Goal: Information Seeking & Learning: Understand process/instructions

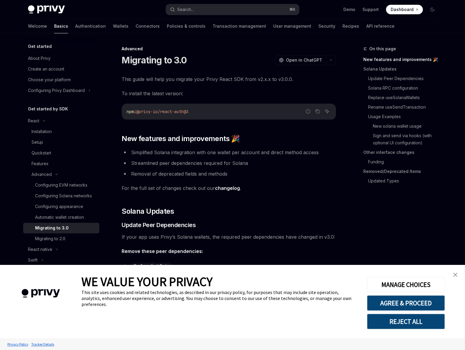
click at [414, 328] on button "REJECT ALL" at bounding box center [406, 321] width 78 height 15
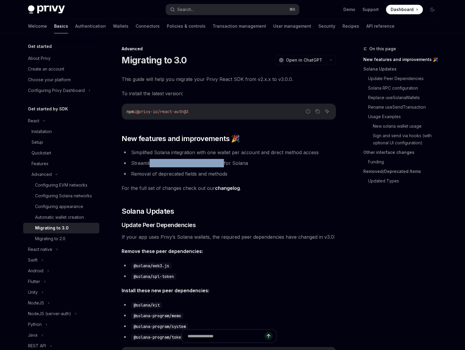
drag, startPoint x: 150, startPoint y: 163, endPoint x: 245, endPoint y: 164, distance: 94.6
click at [245, 164] on li "Streamlined peer dependencies required for Solana" at bounding box center [229, 163] width 214 height 8
drag, startPoint x: 134, startPoint y: 176, endPoint x: 231, endPoint y: 176, distance: 97.3
click at [231, 176] on li "Removal of deprecated fields and methods" at bounding box center [229, 174] width 214 height 8
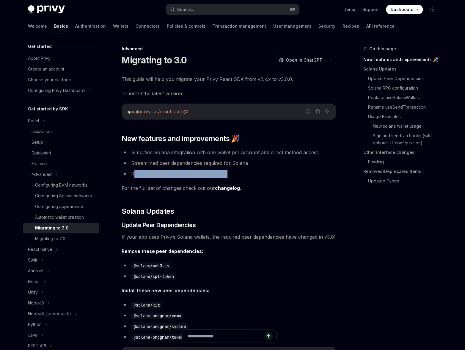
click at [231, 176] on li "Removal of deprecated fields and methods" at bounding box center [229, 174] width 214 height 8
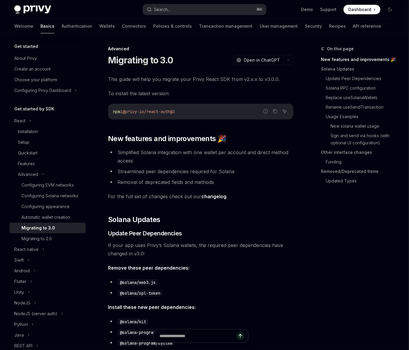
type textarea "*"
